Goal: Information Seeking & Learning: Learn about a topic

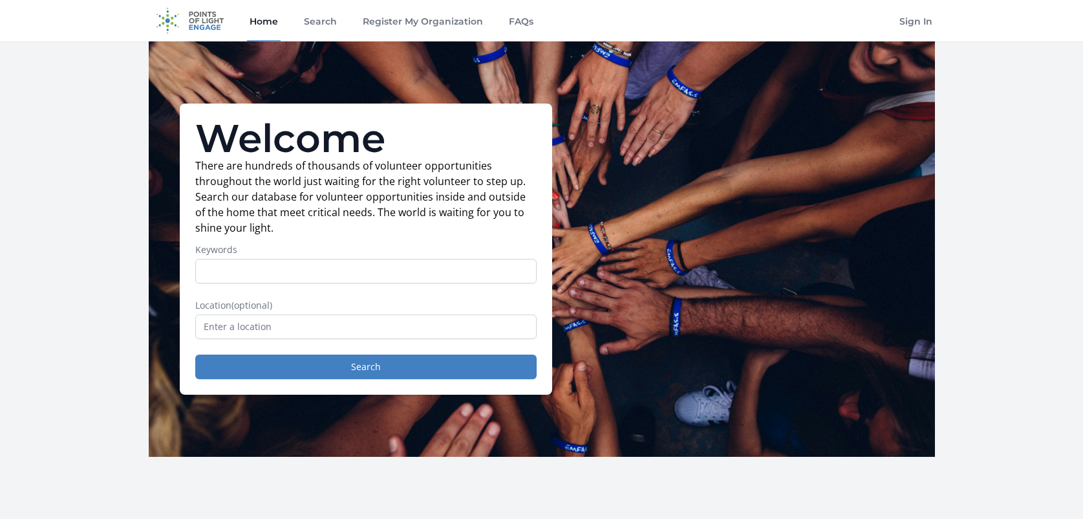
click at [334, 281] on input "Keywords" at bounding box center [365, 271] width 341 height 25
drag, startPoint x: 306, startPoint y: 319, endPoint x: 312, endPoint y: 321, distance: 7.0
click at [305, 319] on input "text" at bounding box center [365, 326] width 341 height 25
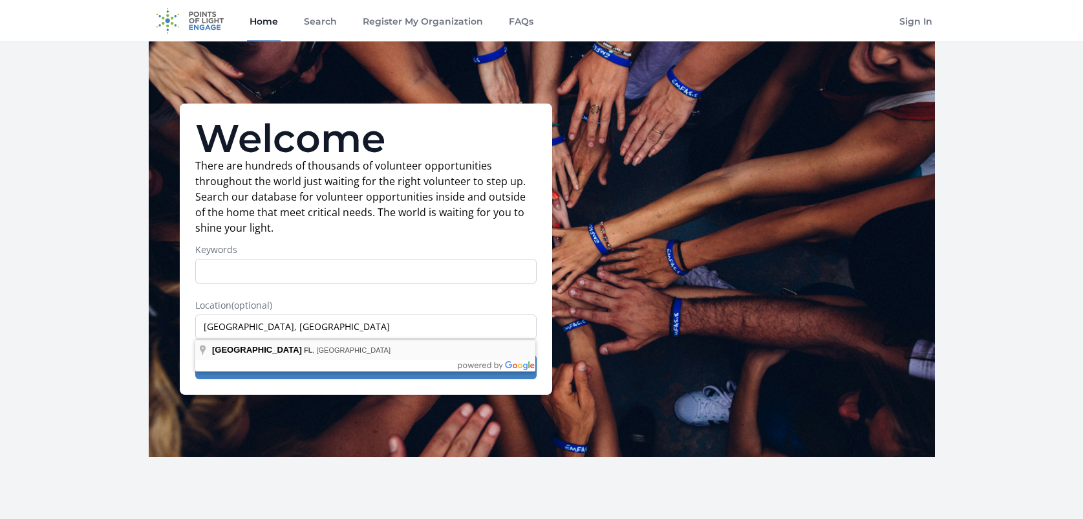
type input "[GEOGRAPHIC_DATA], [GEOGRAPHIC_DATA], [GEOGRAPHIC_DATA]"
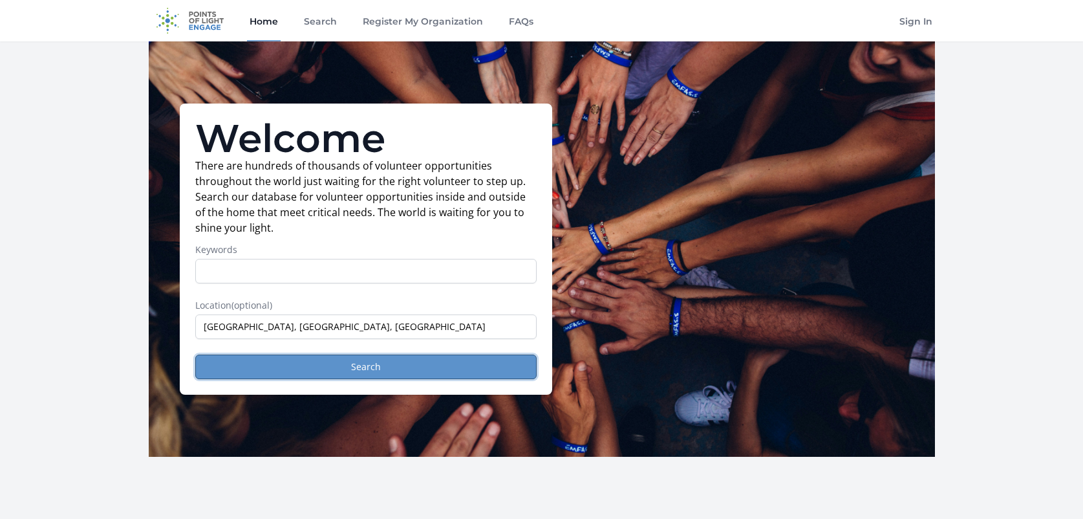
click at [281, 369] on button "Search" at bounding box center [365, 366] width 341 height 25
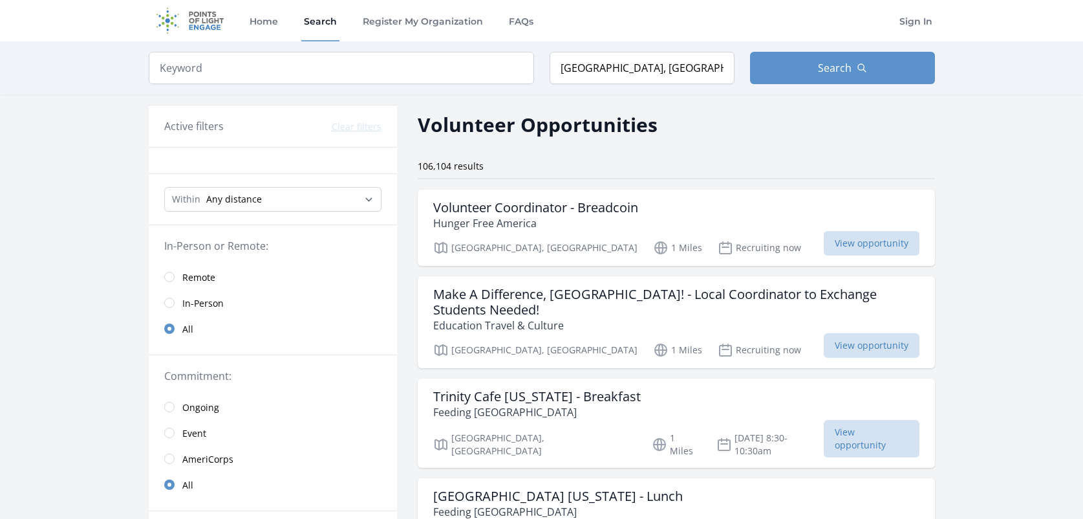
scroll to position [129, 0]
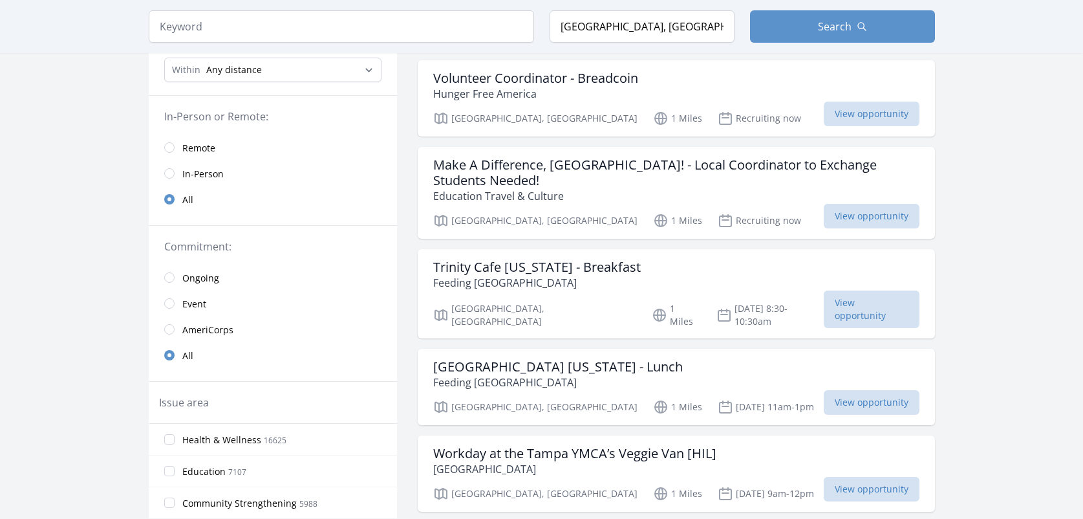
click at [175, 149] on link "Remote" at bounding box center [273, 147] width 248 height 26
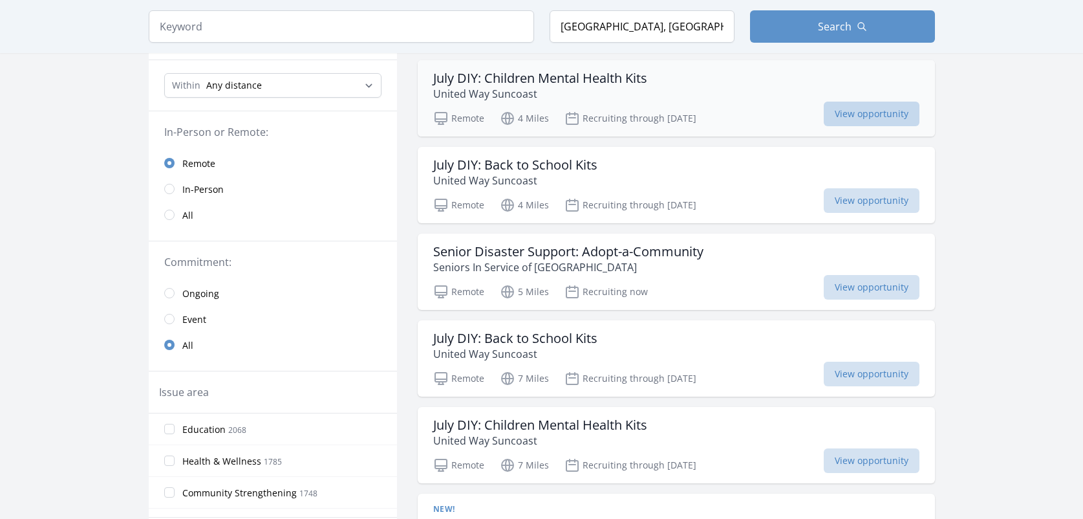
click at [840, 115] on span "View opportunity" at bounding box center [872, 114] width 96 height 25
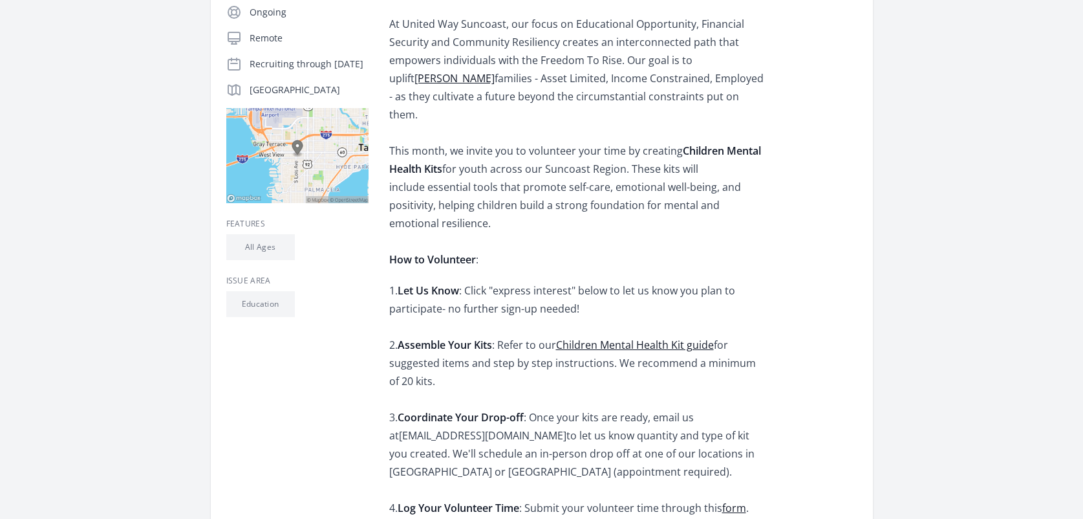
scroll to position [323, 0]
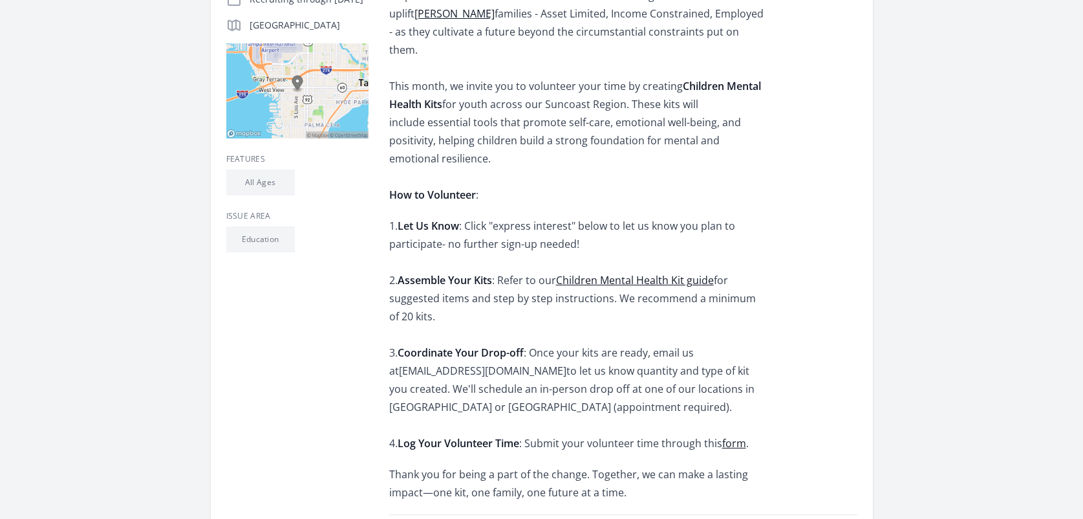
click at [592, 273] on link "Children Mental Health Kit guide" at bounding box center [635, 280] width 158 height 14
